Goal: Transaction & Acquisition: Purchase product/service

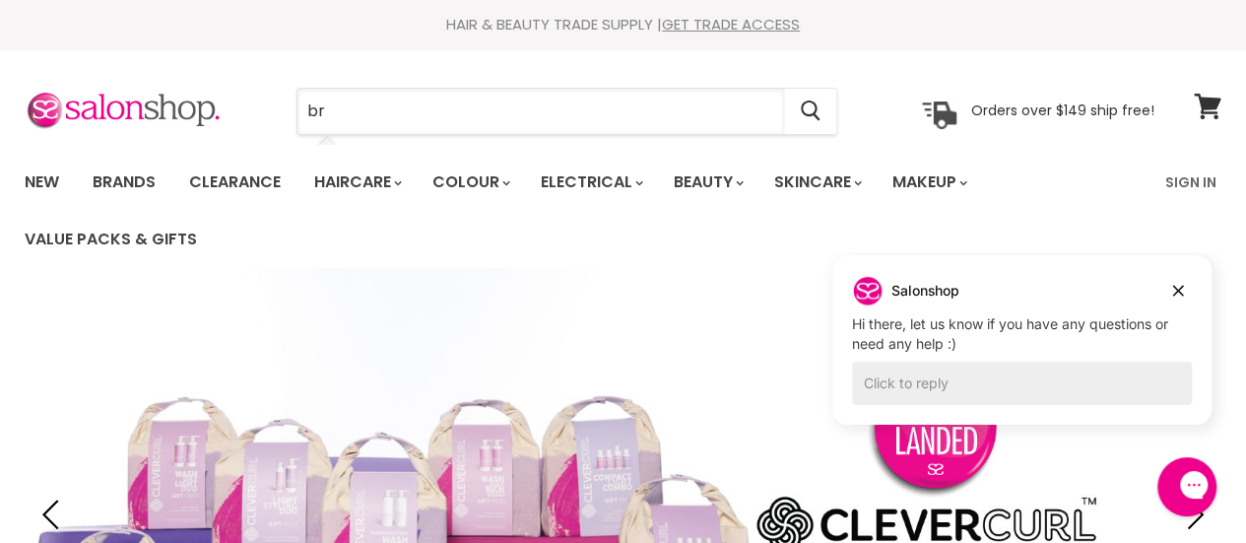
click at [402, 124] on input "br" at bounding box center [541, 111] width 487 height 45
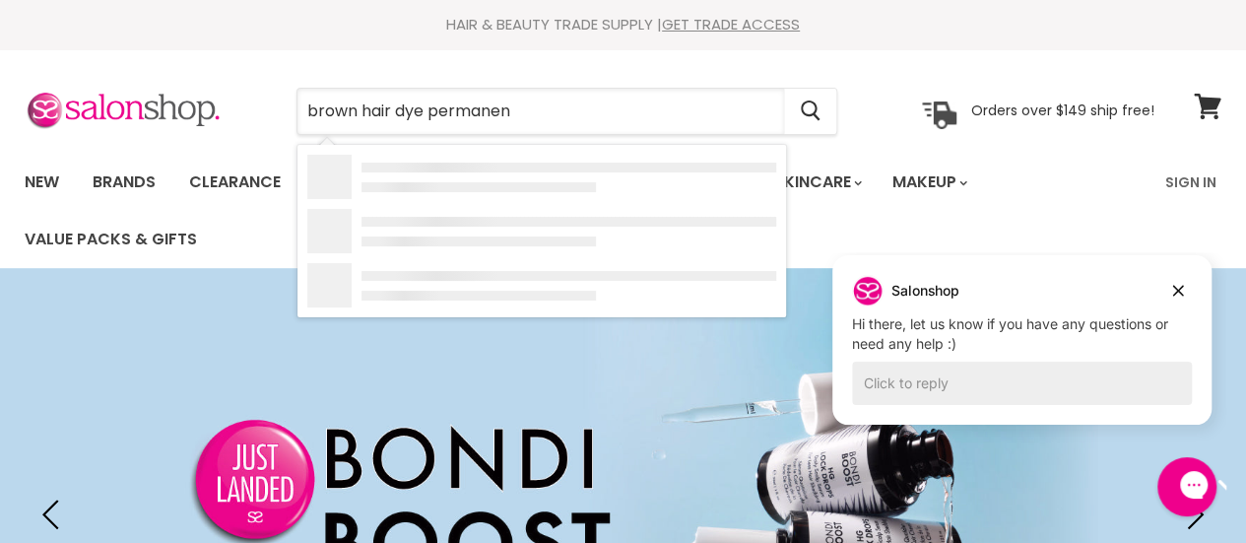
type input "brown hair dye permanent"
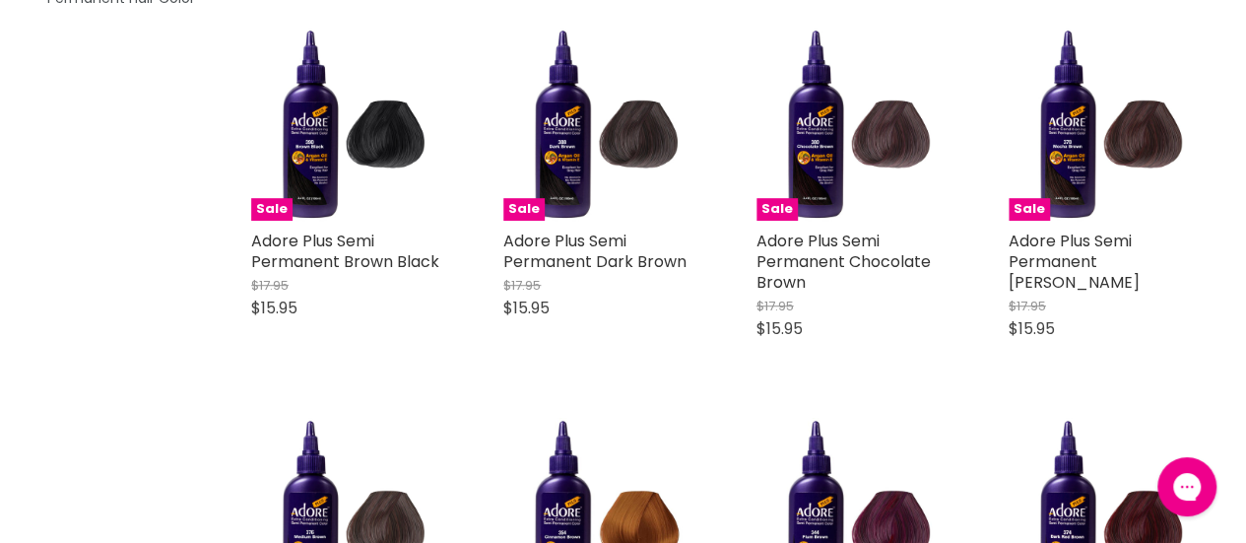
scroll to position [498, 0]
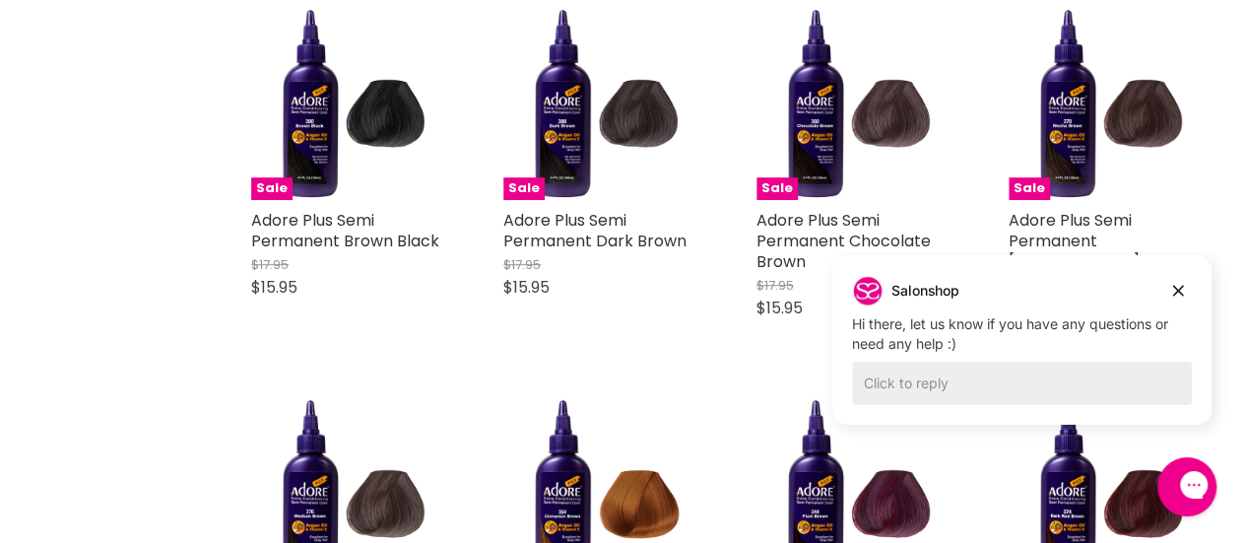
click at [1176, 284] on icon "Dismiss campaign" at bounding box center [1178, 291] width 20 height 24
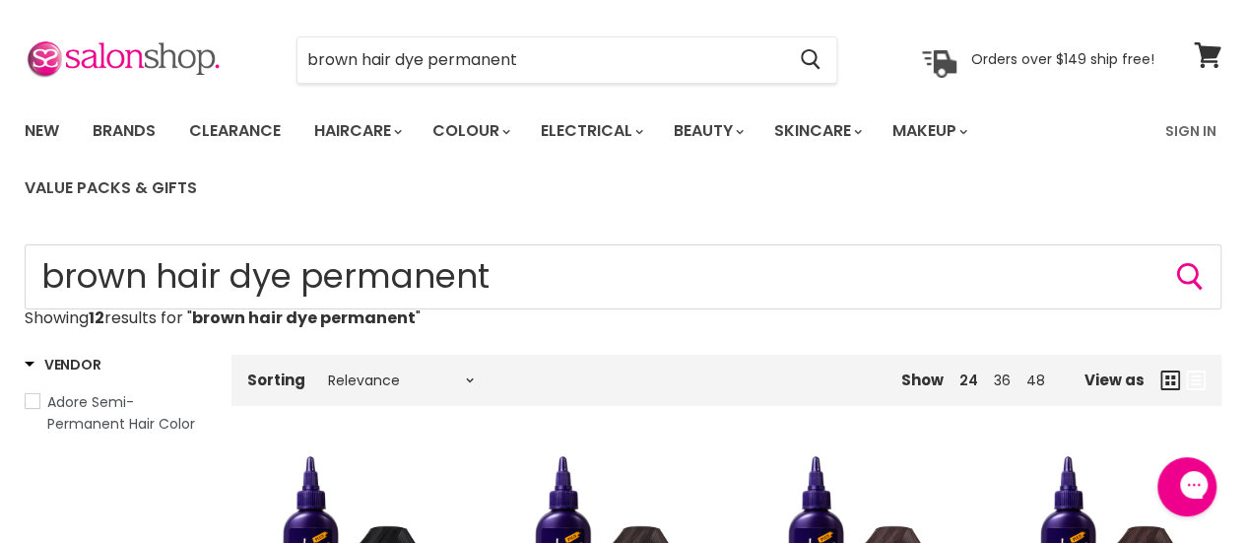
scroll to position [0, 0]
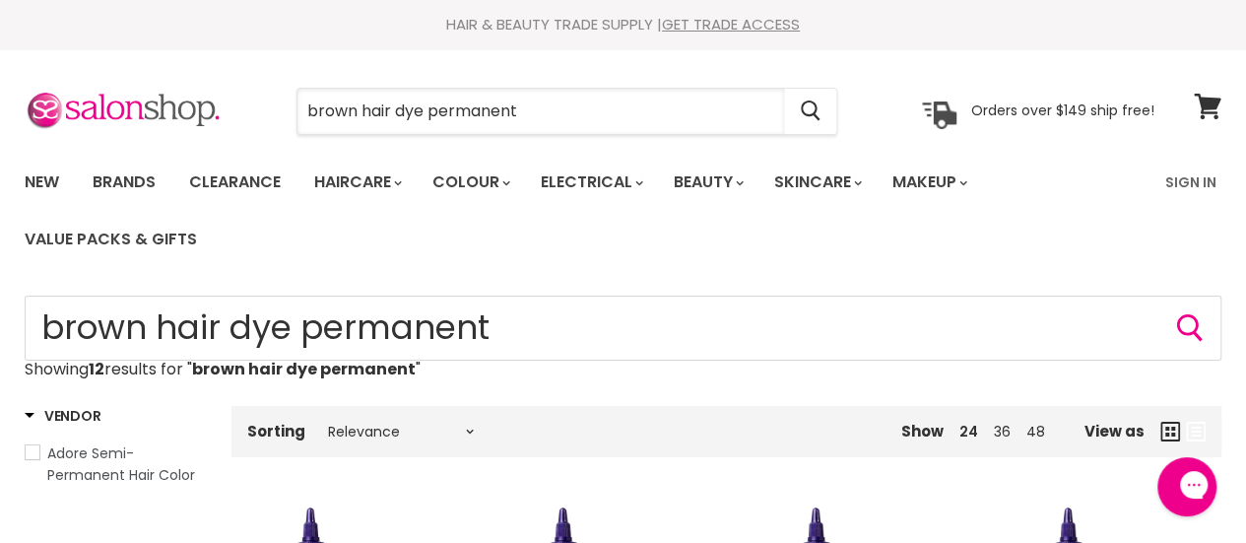
click at [540, 105] on input "brown hair dye permanent" at bounding box center [541, 111] width 487 height 45
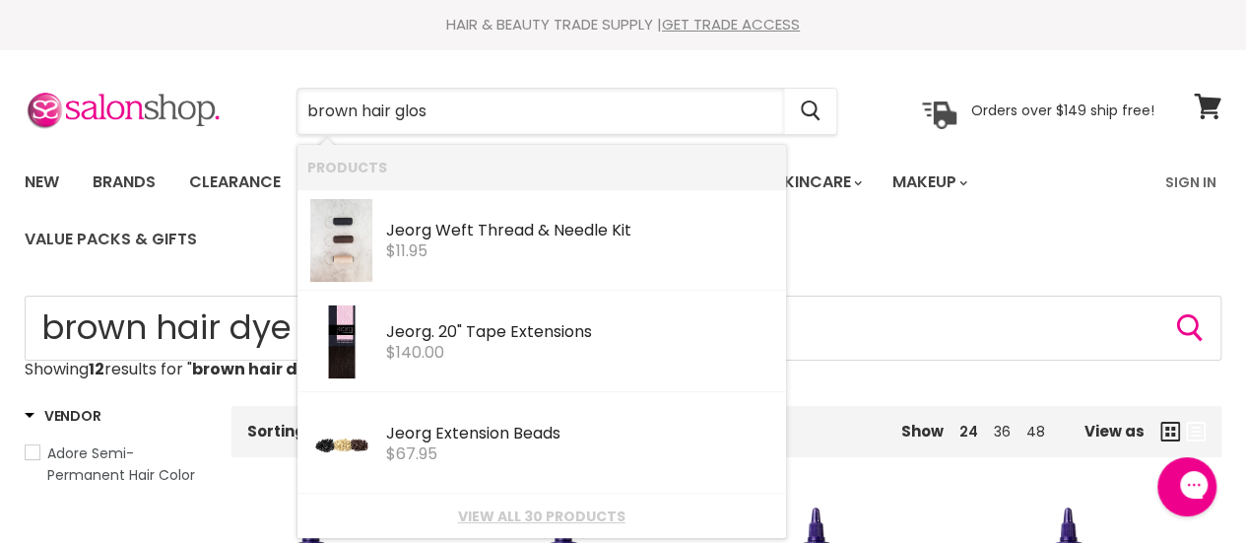
type input "brown hair gloss"
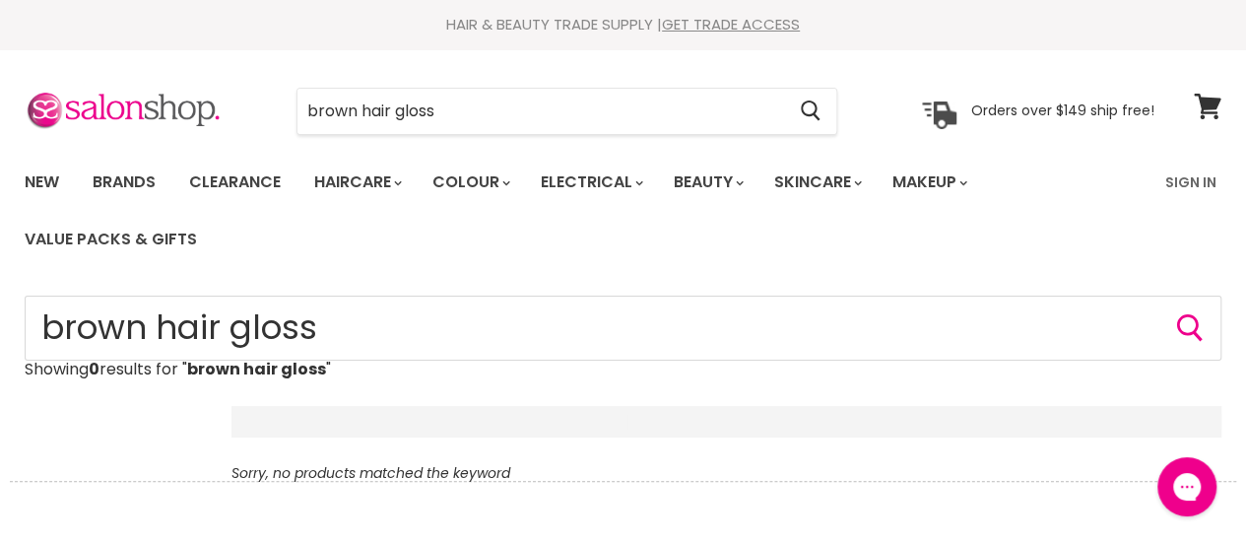
click at [363, 103] on input "brown hair gloss" at bounding box center [541, 111] width 487 height 45
type input "hair gloss"
click button "Cancel" at bounding box center [0, 0] width 0 height 0
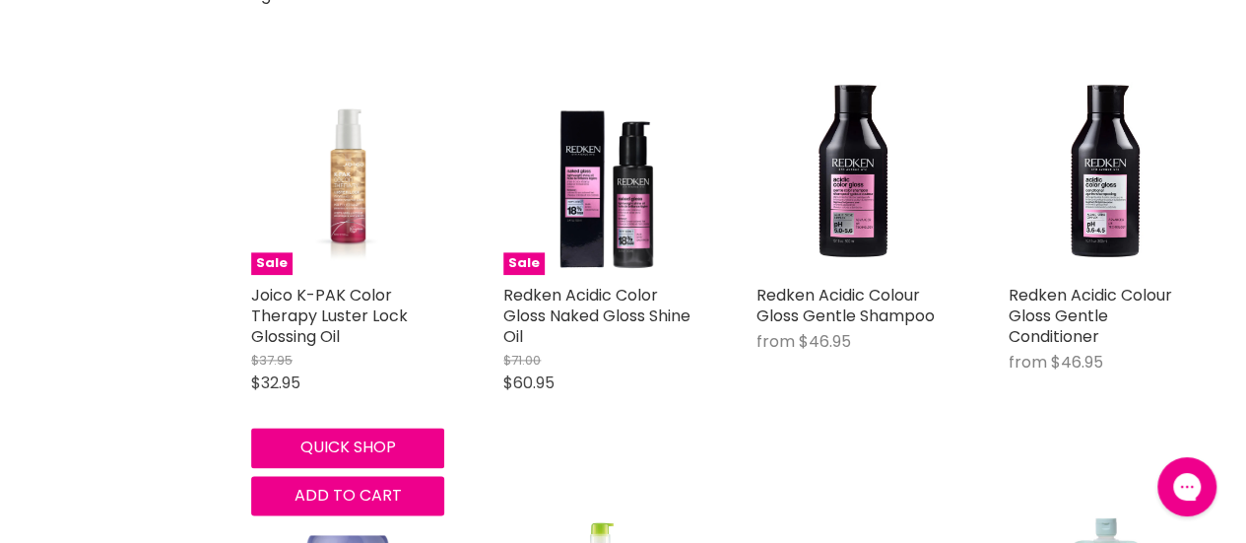
scroll to position [1111, 0]
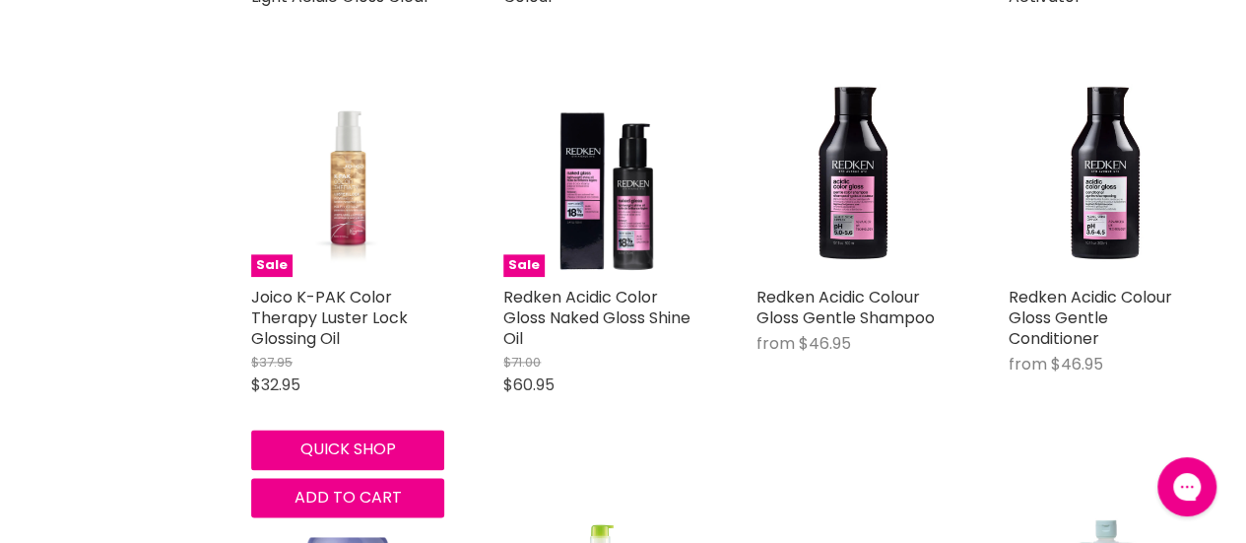
type input "hair* gloss*"
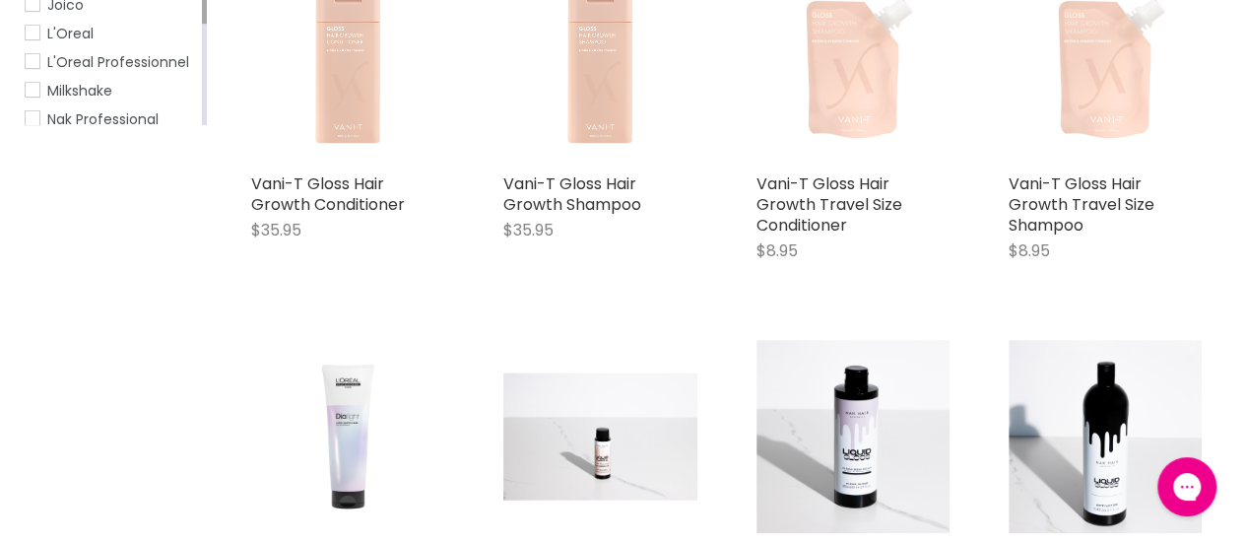
scroll to position [458, 0]
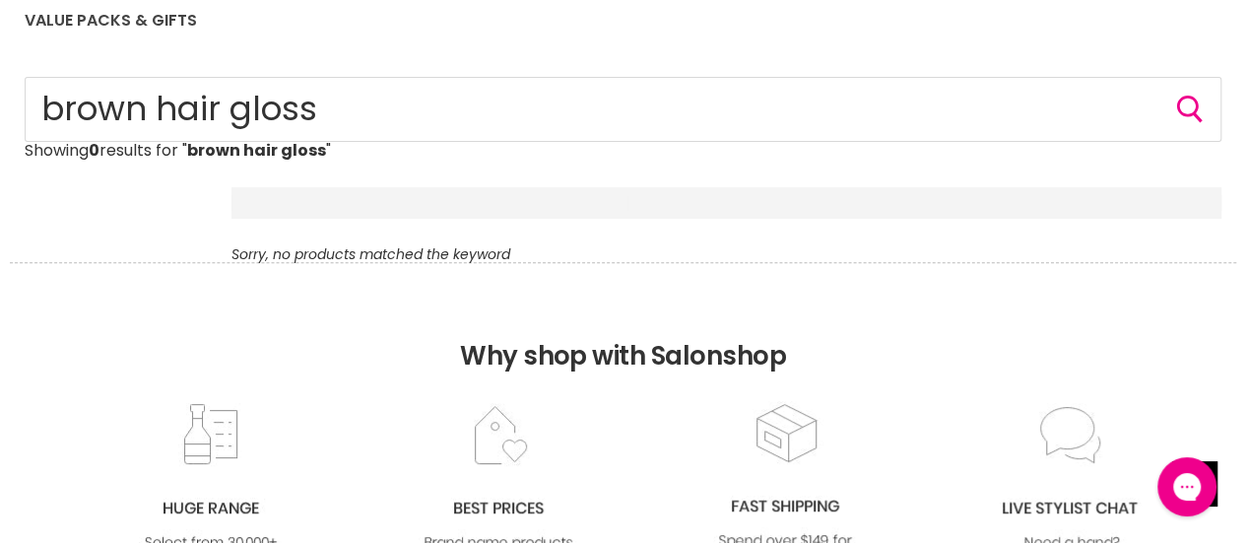
scroll to position [180, 0]
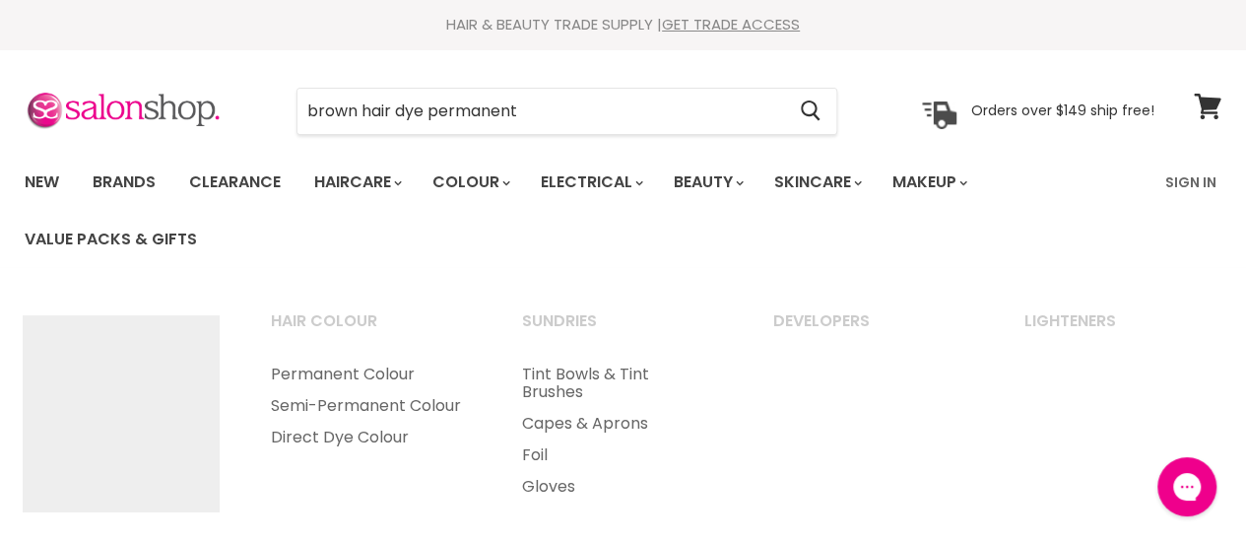
click at [469, 172] on link "Colour" at bounding box center [470, 182] width 104 height 41
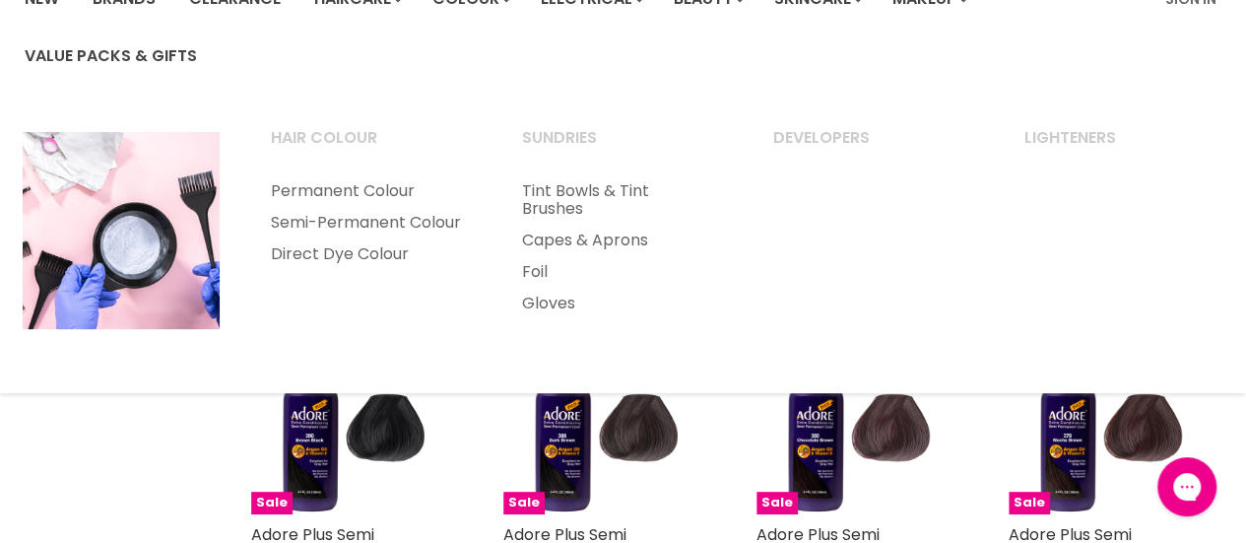
scroll to position [184, 0]
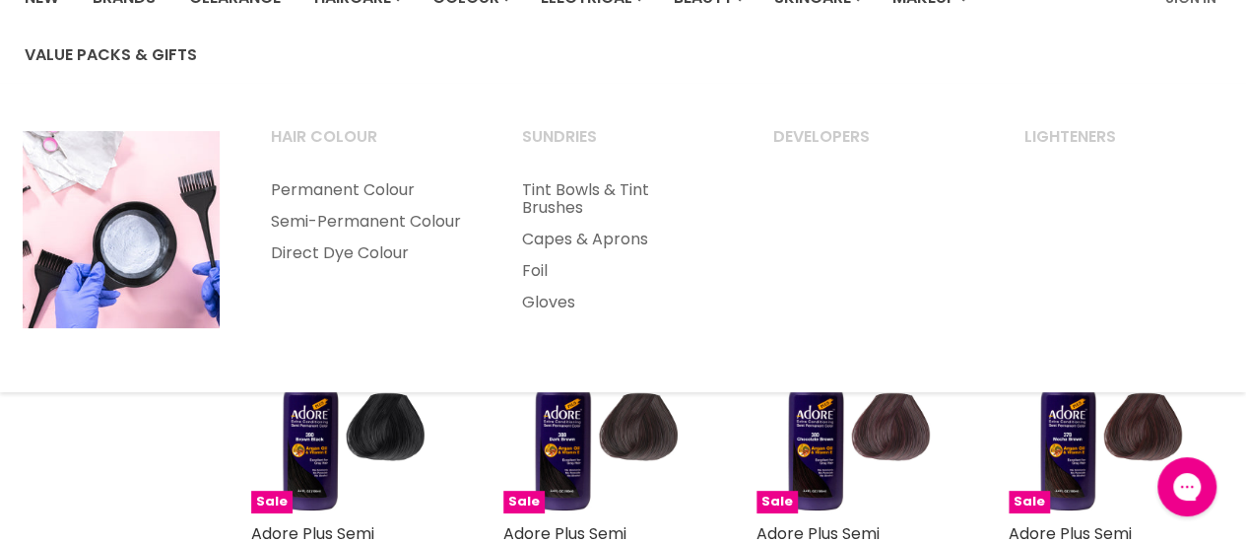
click at [327, 174] on link "Permanent Colour" at bounding box center [369, 190] width 247 height 32
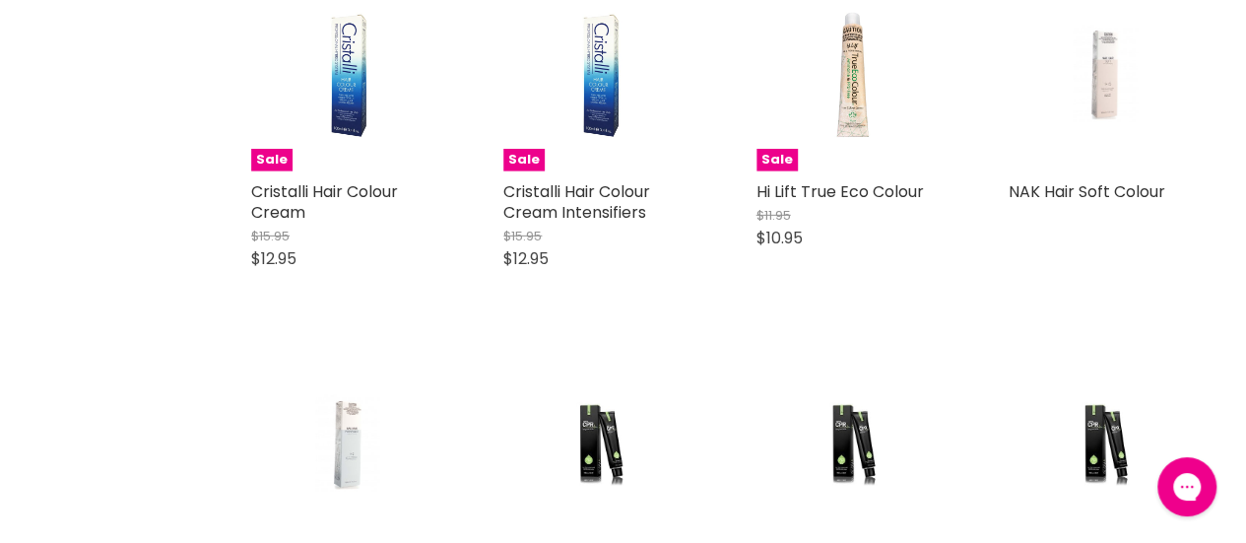
scroll to position [3048, 0]
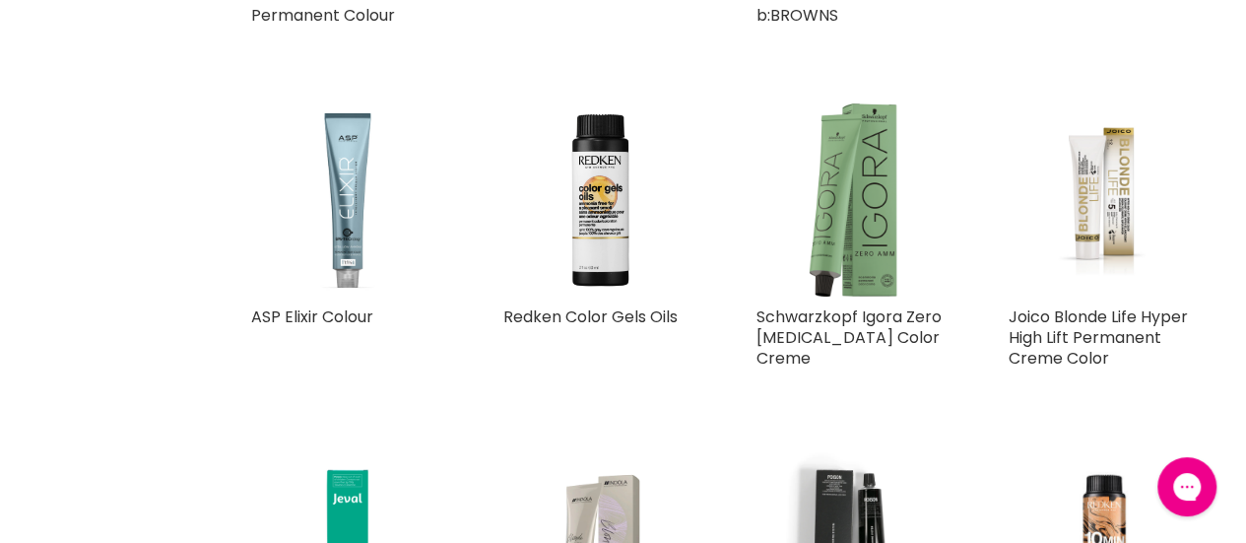
scroll to position [767, 0]
